Goal: Information Seeking & Learning: Learn about a topic

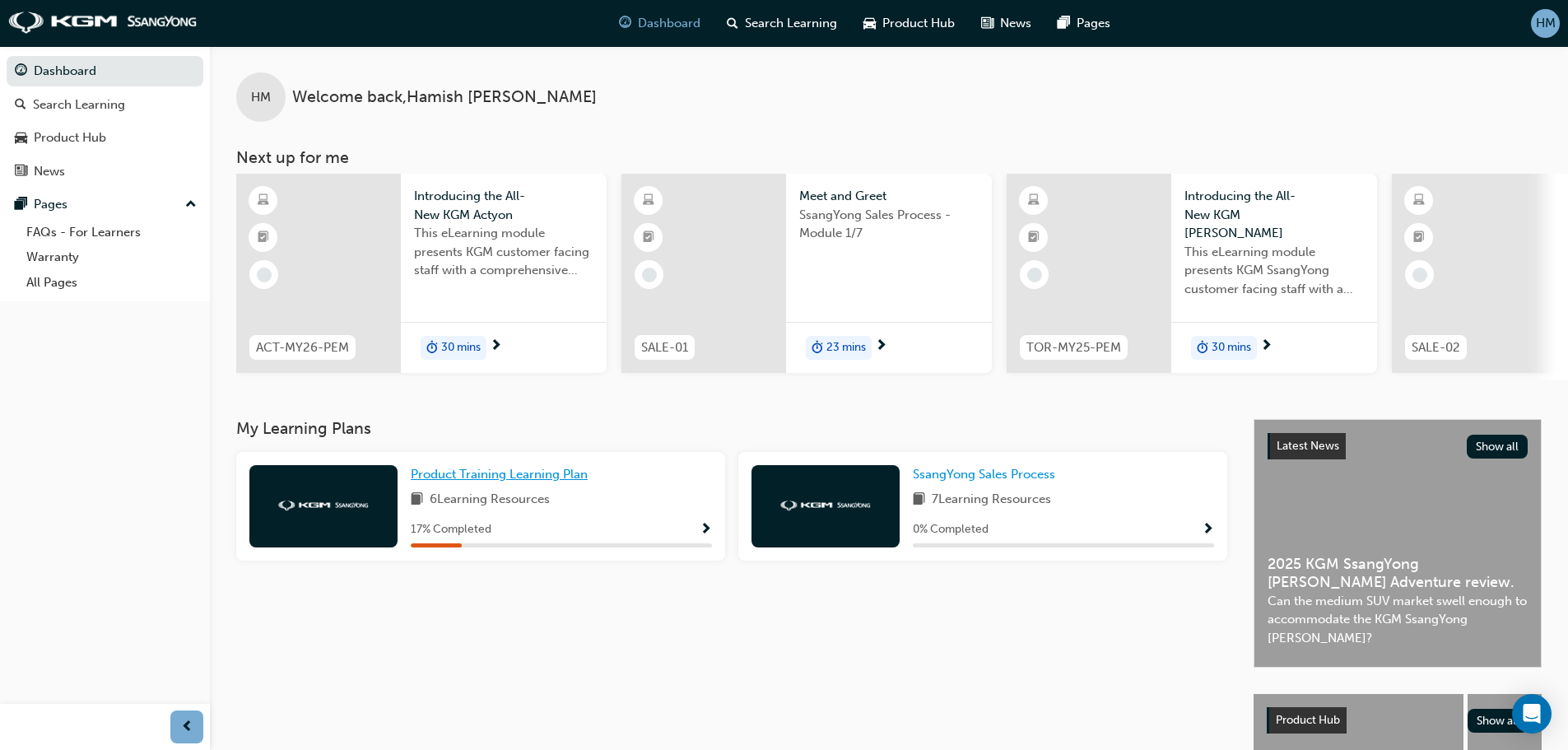
click at [499, 482] on span "Product Training Learning Plan" at bounding box center [499, 473] width 177 height 15
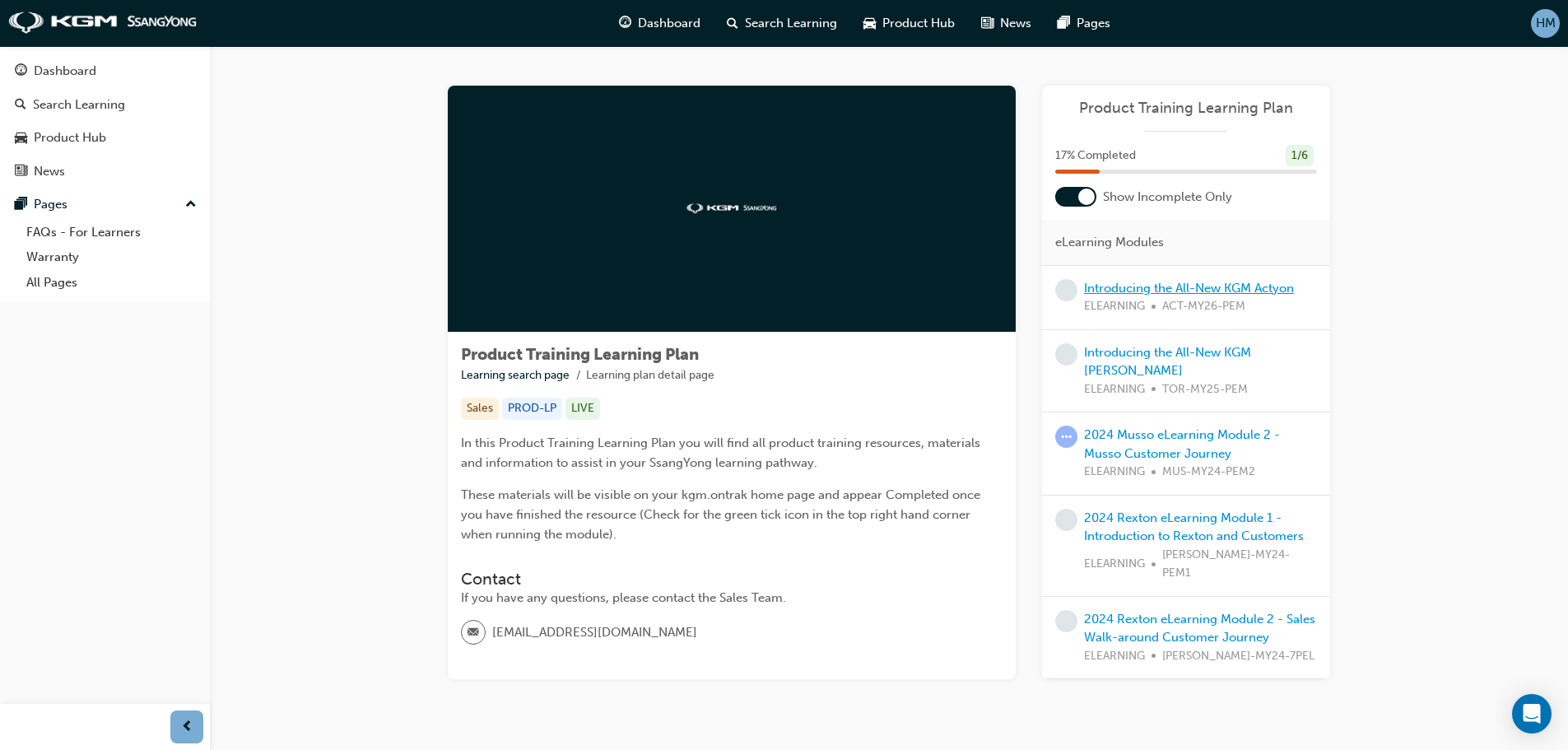
click at [1143, 286] on link "Introducing the All-New KGM Actyon" at bounding box center [1189, 288] width 209 height 15
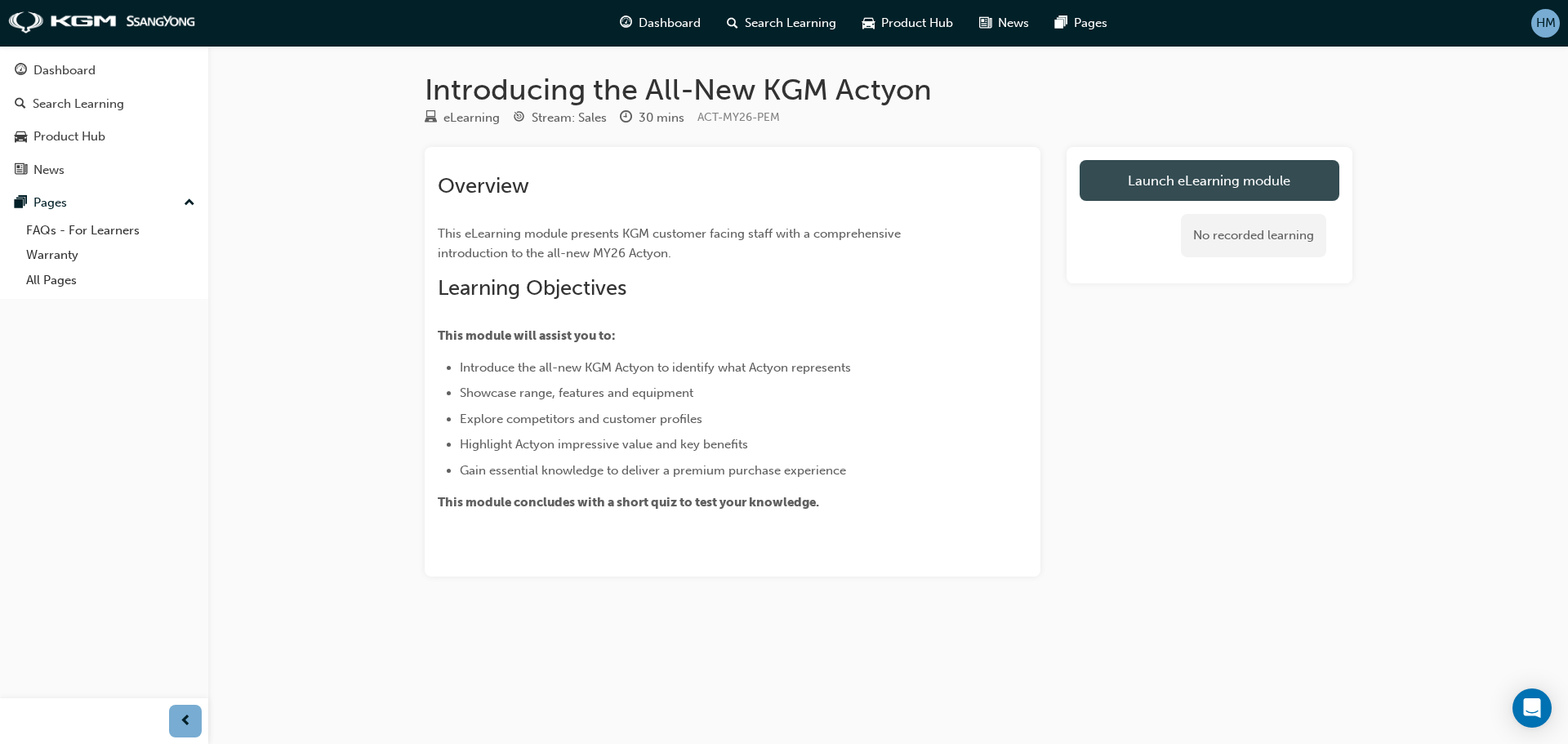
click at [1126, 177] on link "Launch eLearning module" at bounding box center [1209, 180] width 259 height 41
